Goal: Find contact information: Find contact information

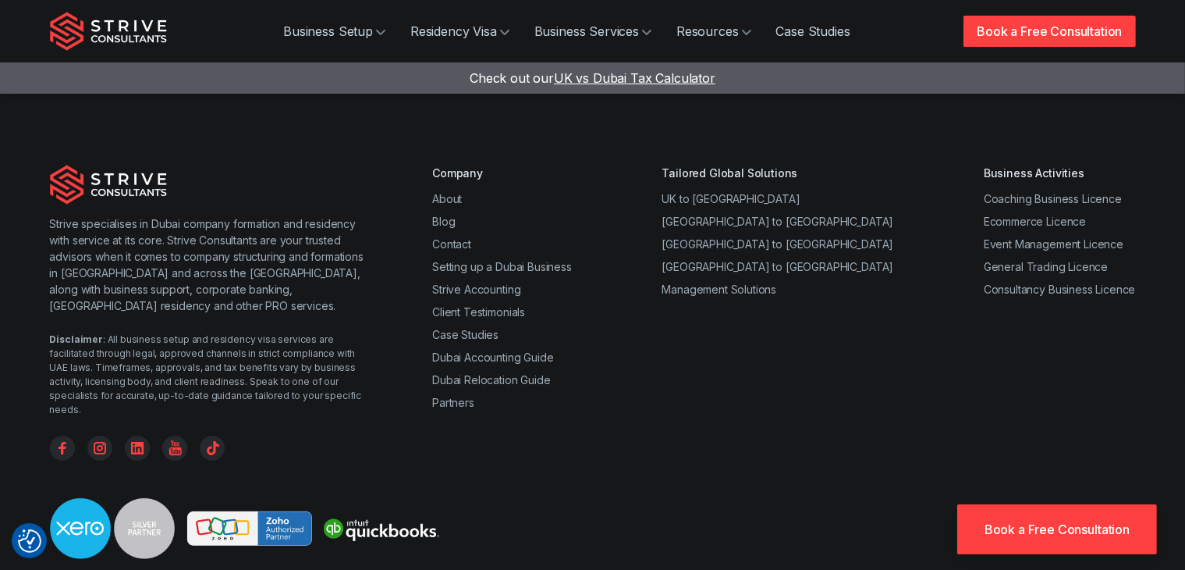
scroll to position [6041, 0]
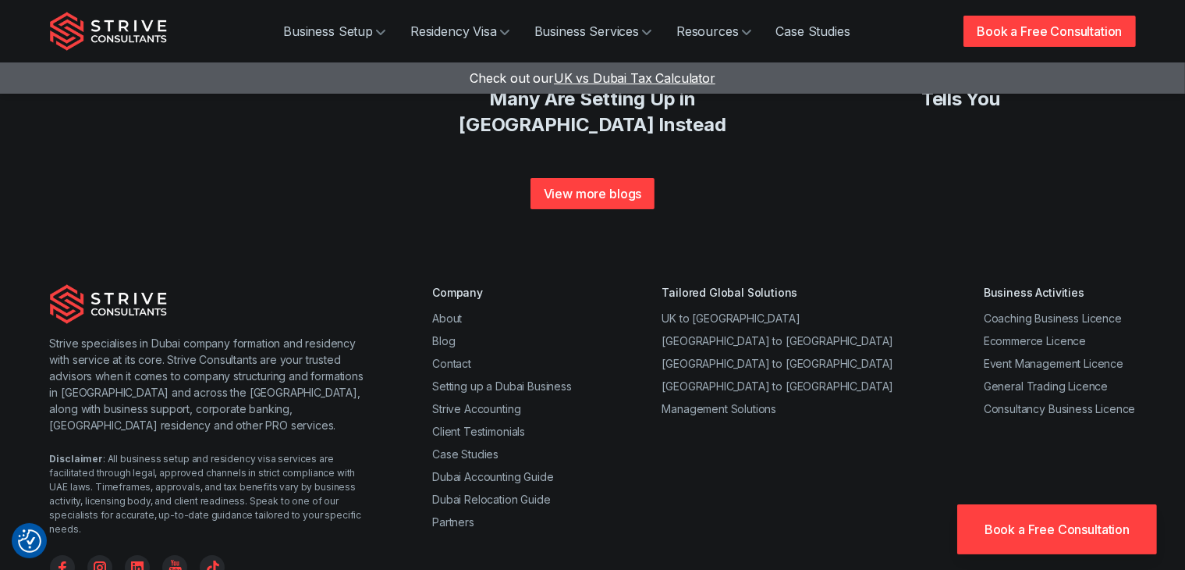
click at [633, 388] on div "Company About Blog Contact Setting up a Dubai Business Strive Accounting Client…" at bounding box center [783, 431] width 703 height 295
click at [448, 311] on link "About" at bounding box center [447, 317] width 30 height 13
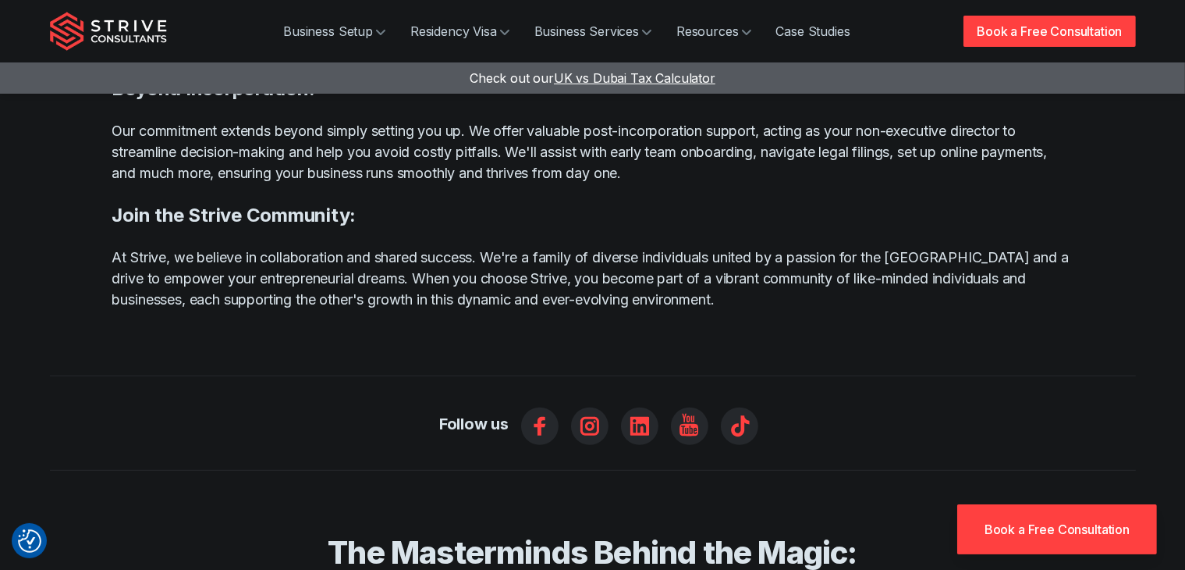
scroll to position [833, 0]
click at [630, 407] on icon "Linkedin" at bounding box center [639, 425] width 37 height 37
